Goal: Task Accomplishment & Management: Manage account settings

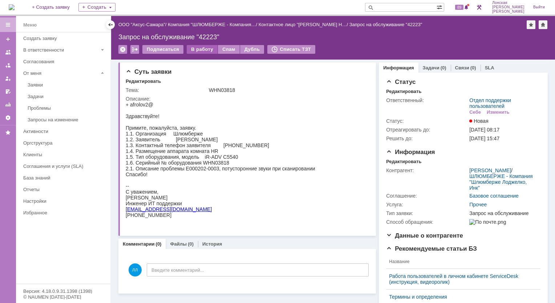
click at [201, 50] on div "В работу" at bounding box center [202, 49] width 31 height 9
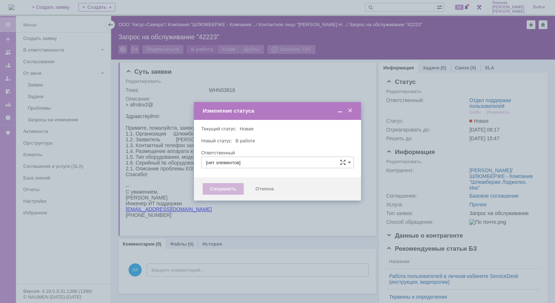
type input "Отдел поддержки пользователей"
type input "[PERSON_NAME]"
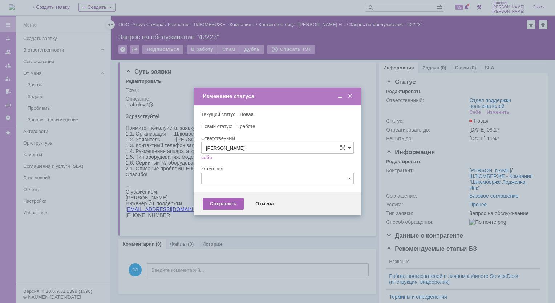
click at [231, 202] on div "Сохранить" at bounding box center [223, 204] width 41 height 12
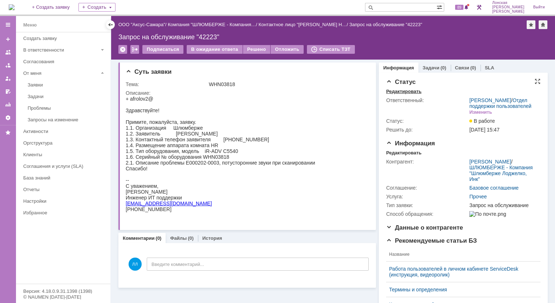
click at [400, 92] on div "Редактировать" at bounding box center [403, 92] width 35 height 6
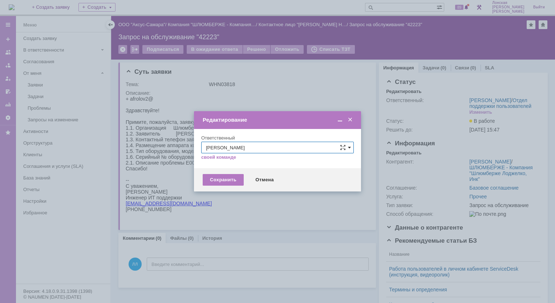
click at [349, 147] on span at bounding box center [349, 148] width 3 height 6
click at [260, 195] on span "[PERSON_NAME]" at bounding box center [277, 196] width 143 height 6
type input "[PERSON_NAME]"
click at [226, 181] on div "Сохранить" at bounding box center [223, 180] width 41 height 12
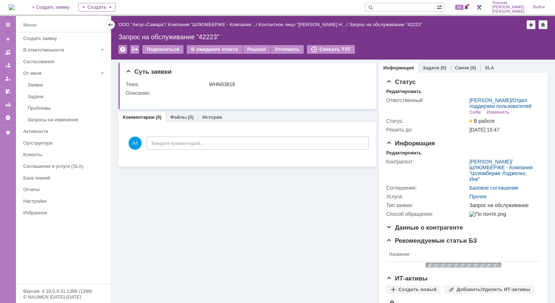
scroll to position [0, 0]
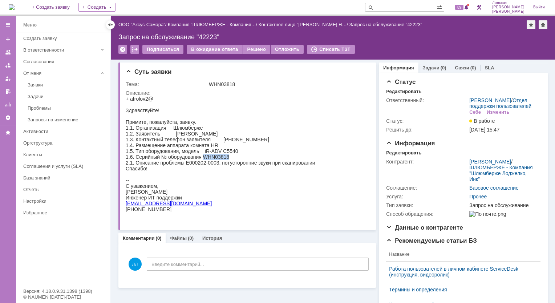
drag, startPoint x: 203, startPoint y: 162, endPoint x: 228, endPoint y: 161, distance: 24.7
click at [228, 160] on div "1.6. Серийный № оборудования WHN03818" at bounding box center [221, 157] width 190 height 6
copy div "WHN03818"
